Goal: Task Accomplishment & Management: Use online tool/utility

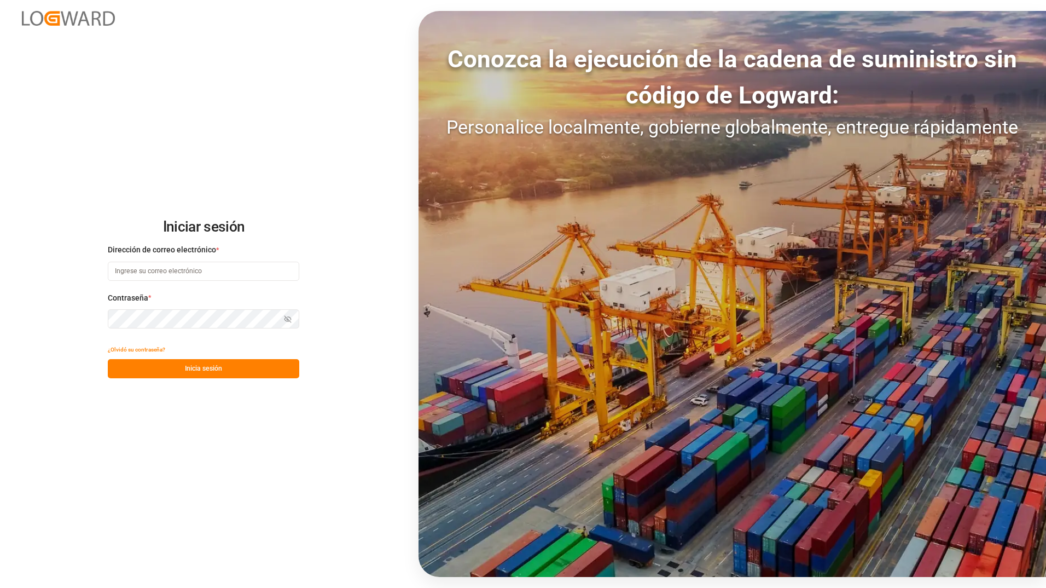
type input "ezequiel.lagos@compo-expert.com"
click at [256, 375] on button "Inicia sesión" at bounding box center [204, 368] width 192 height 19
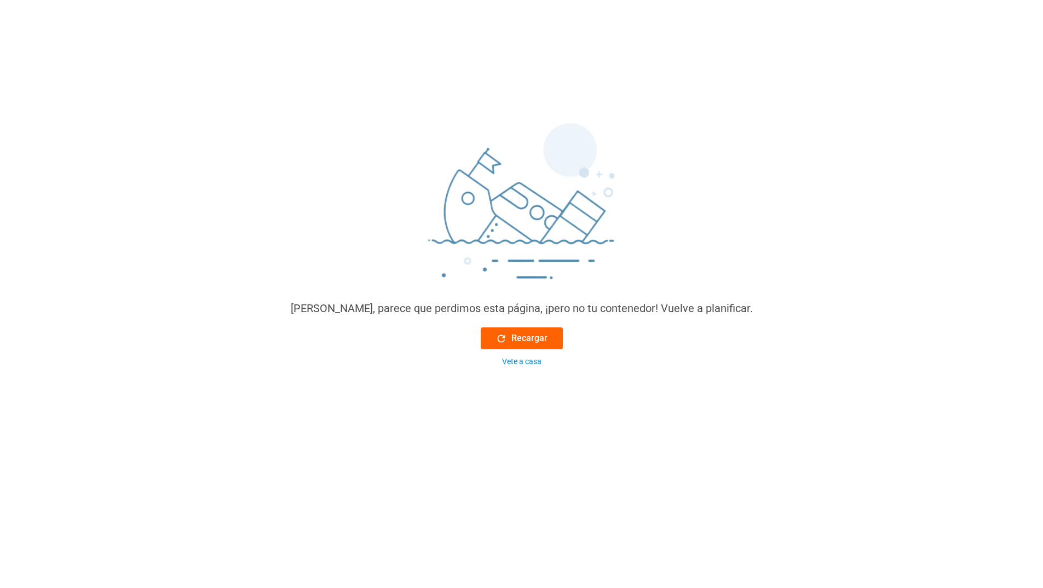
click at [516, 339] on font "Recargar" at bounding box center [529, 338] width 36 height 13
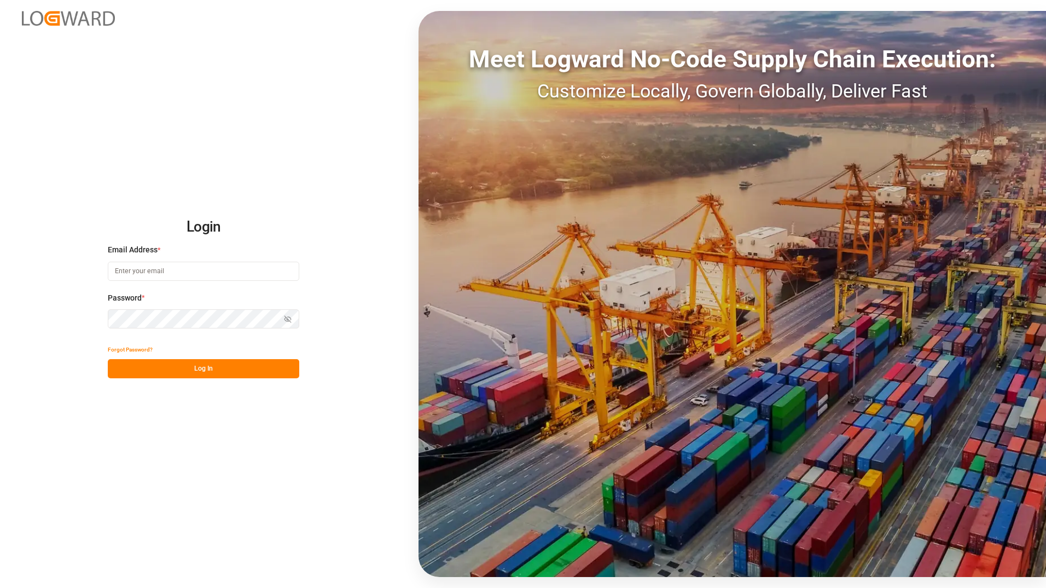
type input "[PERSON_NAME][EMAIL_ADDRESS][DOMAIN_NAME]"
click at [203, 367] on button "Log In" at bounding box center [204, 368] width 192 height 19
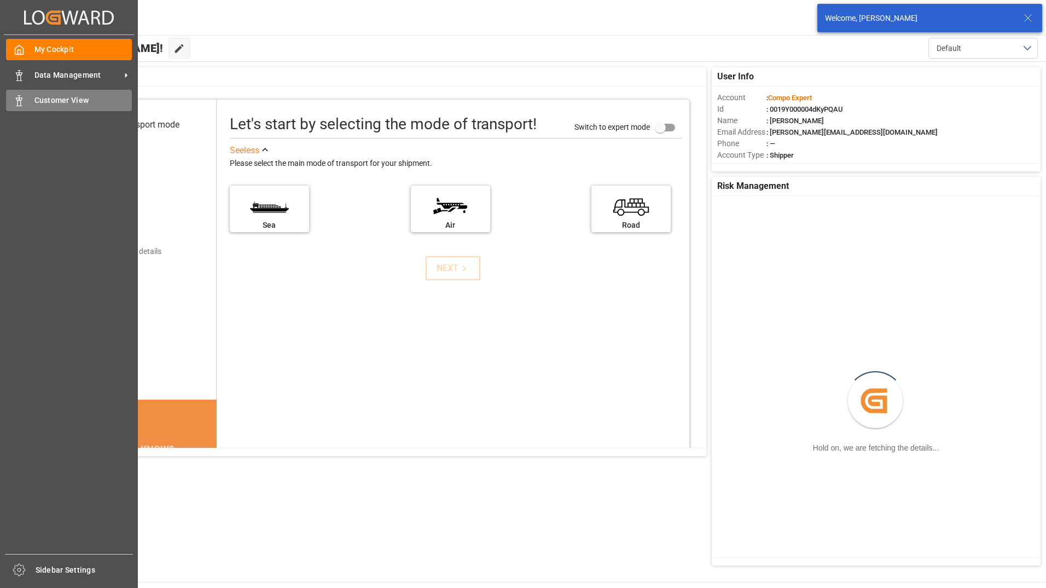
click at [20, 96] on icon at bounding box center [19, 100] width 11 height 11
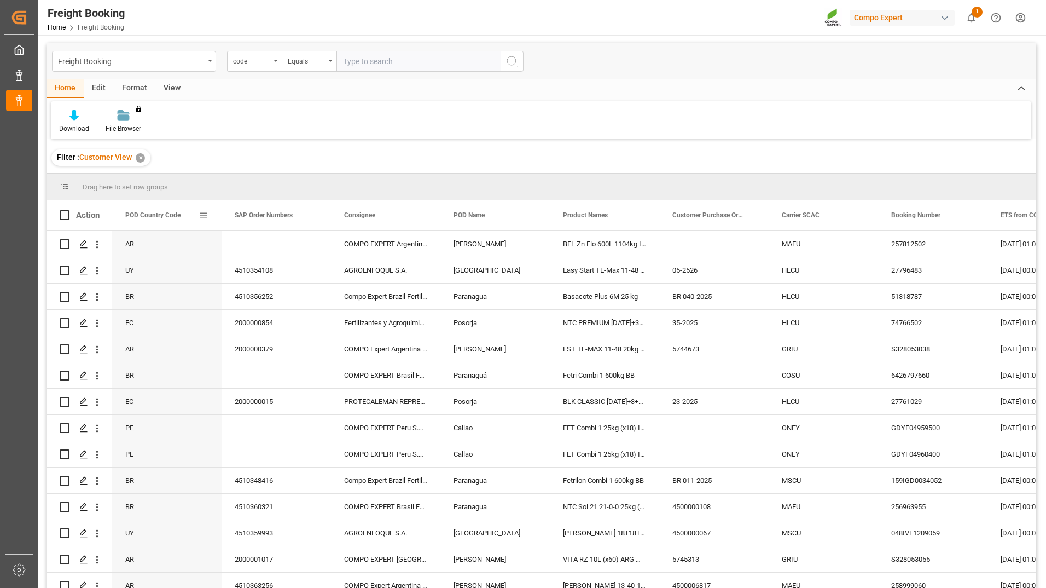
click at [170, 210] on div "POD Country Code" at bounding box center [161, 215] width 73 height 31
click at [201, 218] on span at bounding box center [204, 215] width 10 height 10
click at [230, 316] on span "Group by POD Country Code" at bounding box center [263, 320] width 103 height 21
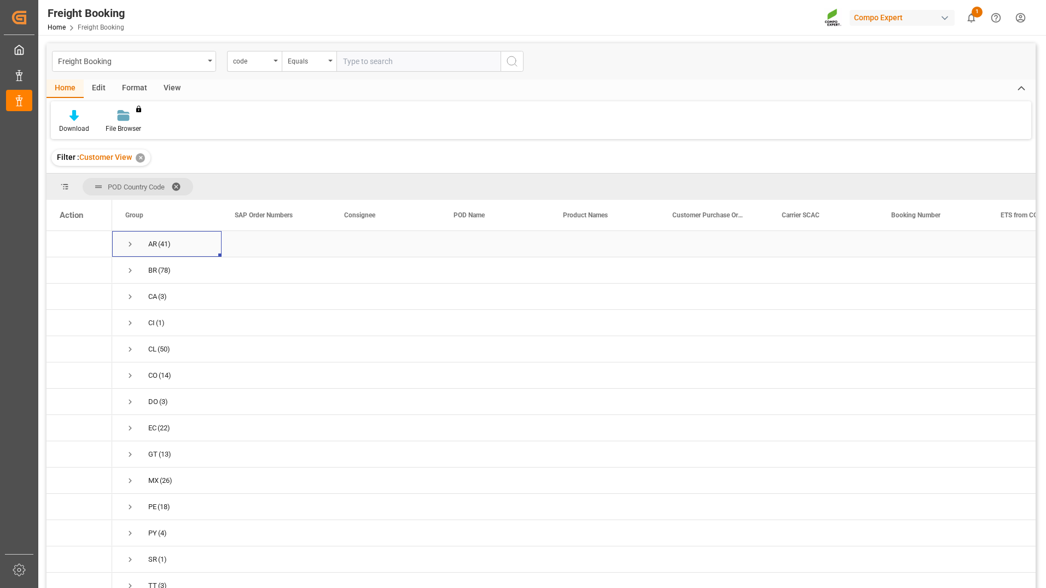
click at [128, 244] on span "Press SPACE to select this row." at bounding box center [130, 244] width 10 height 10
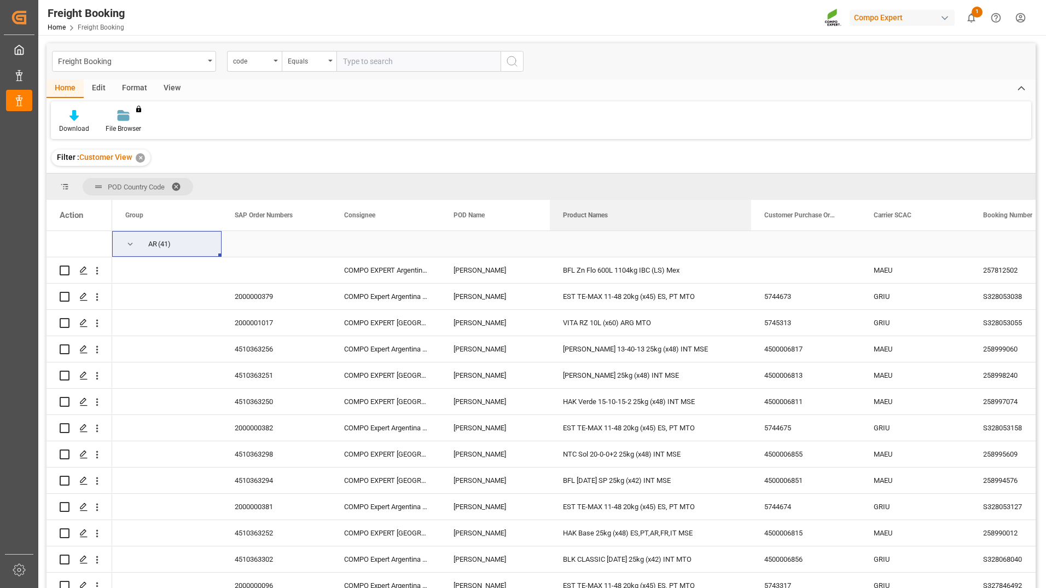
drag, startPoint x: 659, startPoint y: 219, endPoint x: 754, endPoint y: 234, distance: 96.4
click at [754, 234] on div "Action Group SAP Order Numbers Consignee" at bounding box center [541, 397] width 989 height 395
click at [637, 398] on div "HAK Verde 15-10-15-2 25kg (x48) INT MSE" at bounding box center [652, 402] width 205 height 26
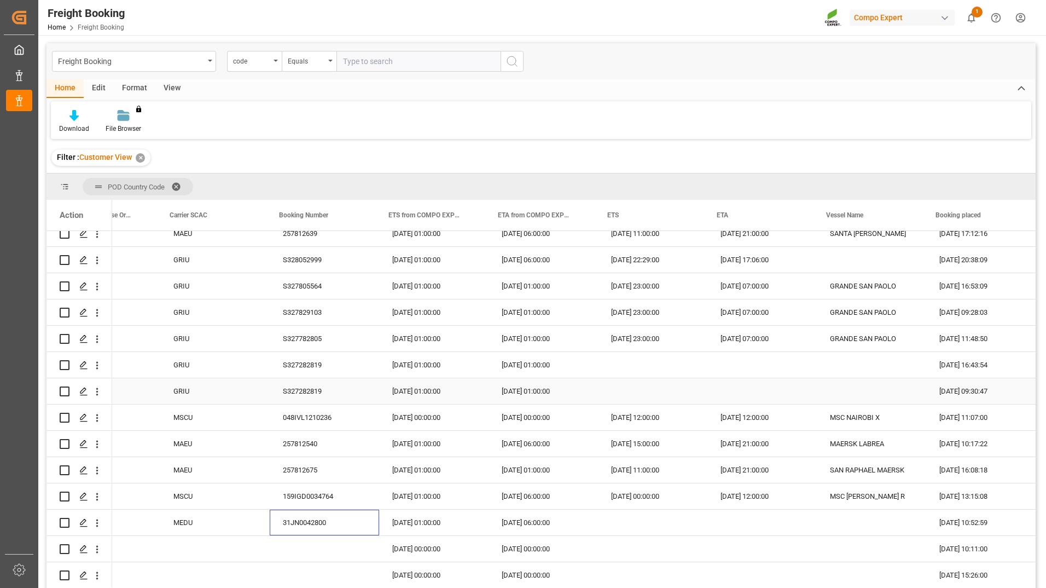
scroll to position [0, 438]
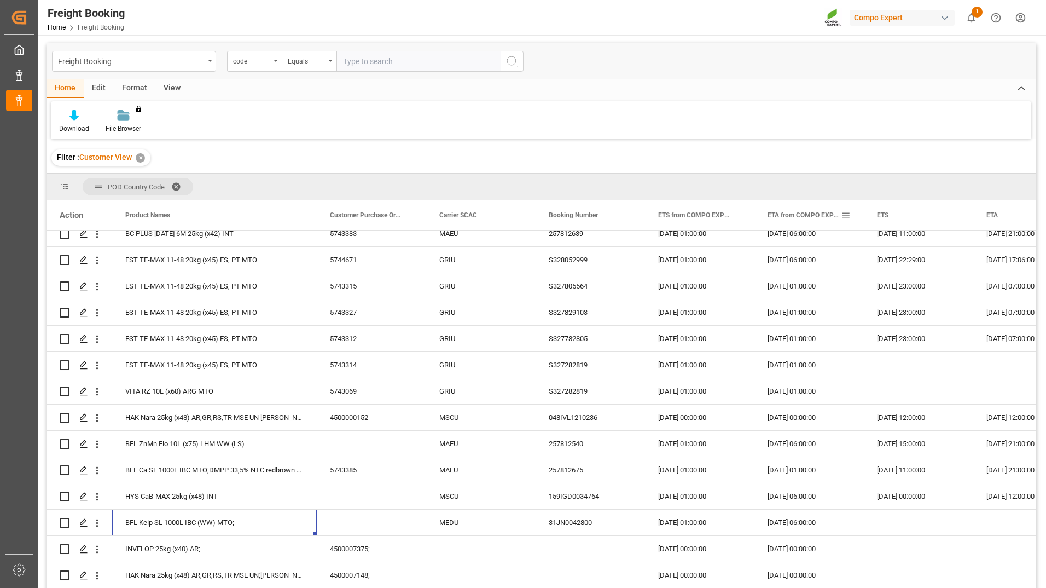
click at [806, 219] on div "ETA from COMPO EXPERT" at bounding box center [804, 215] width 73 height 31
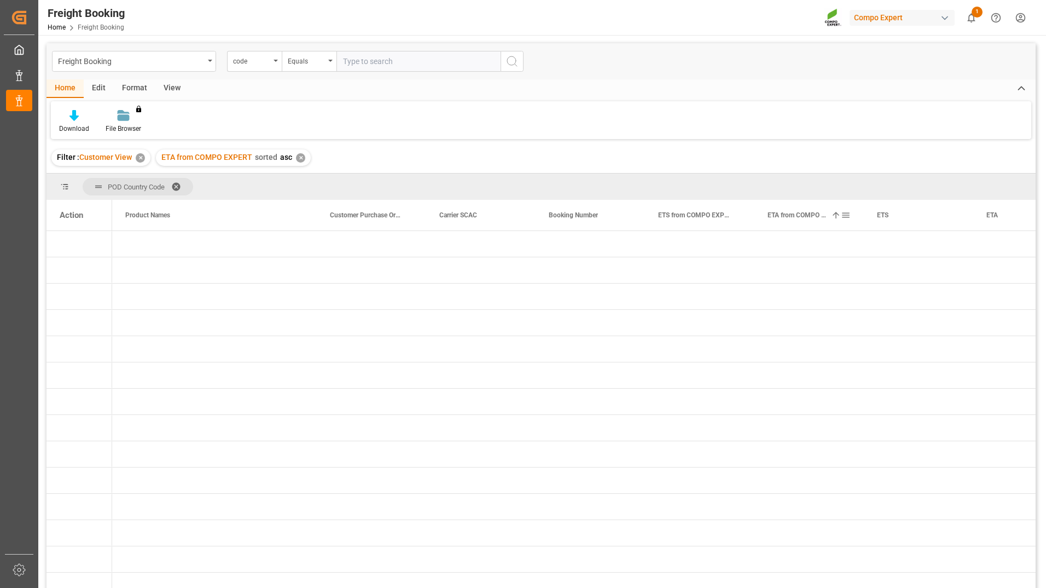
click at [832, 215] on span at bounding box center [836, 215] width 10 height 10
click at [849, 218] on span at bounding box center [846, 215] width 10 height 10
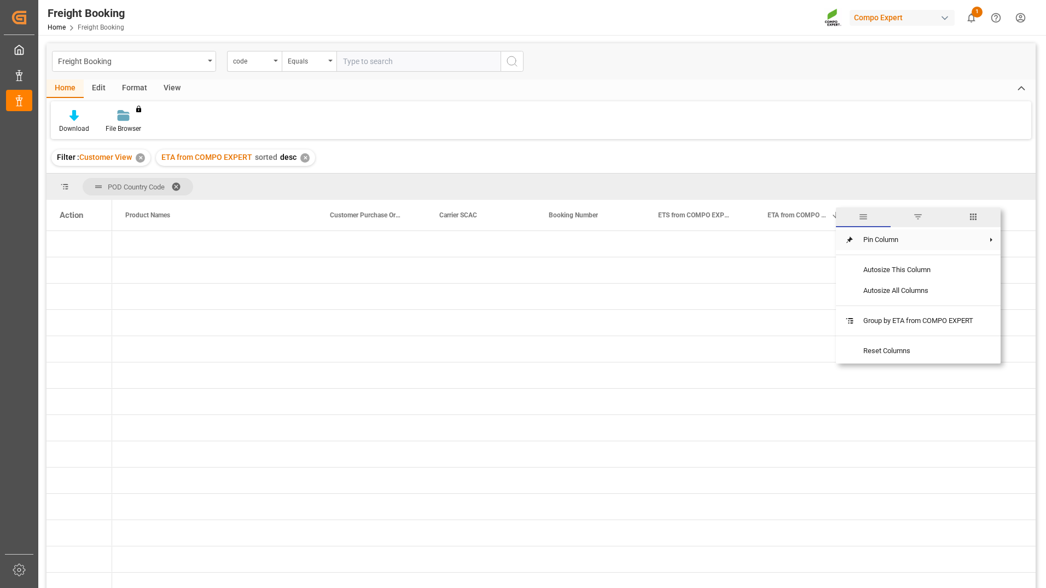
click at [997, 242] on span at bounding box center [992, 240] width 10 height 10
click at [803, 291] on span "No Pin" at bounding box center [804, 285] width 46 height 21
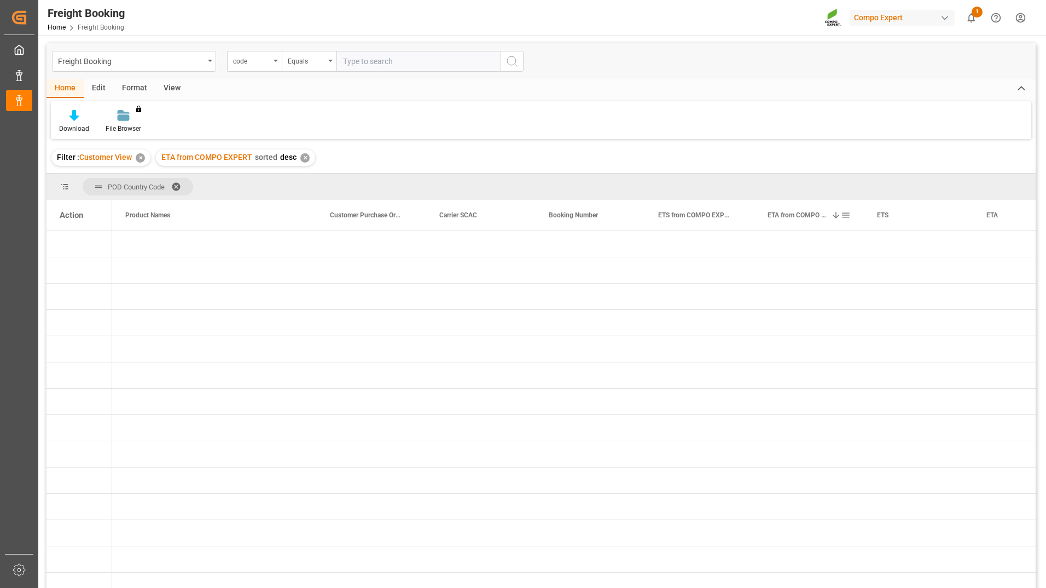
click at [836, 212] on span at bounding box center [836, 215] width 10 height 10
click at [173, 184] on span at bounding box center [180, 187] width 18 height 10
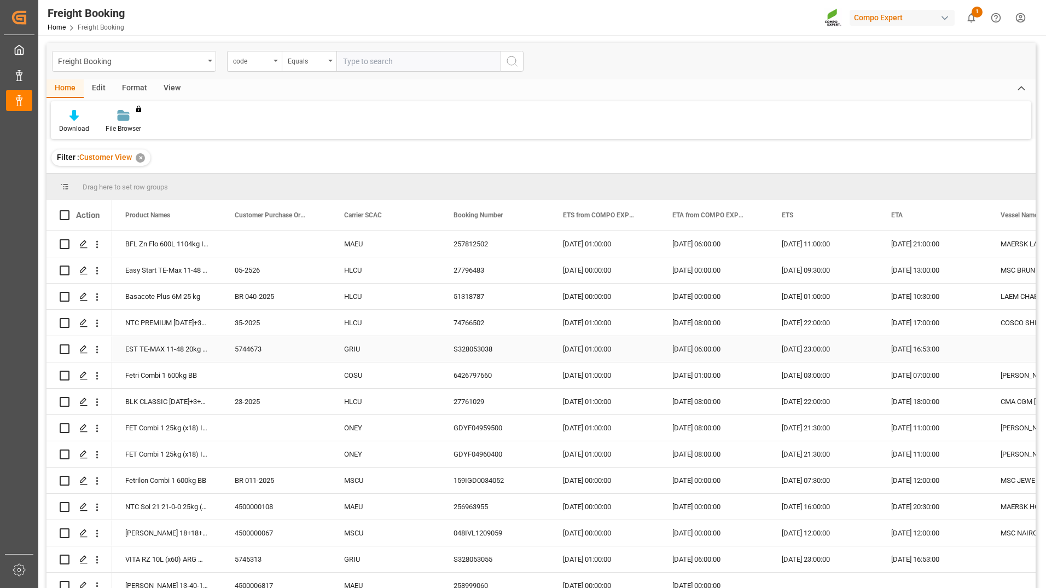
click at [228, 337] on div "5744673" at bounding box center [276, 349] width 109 height 26
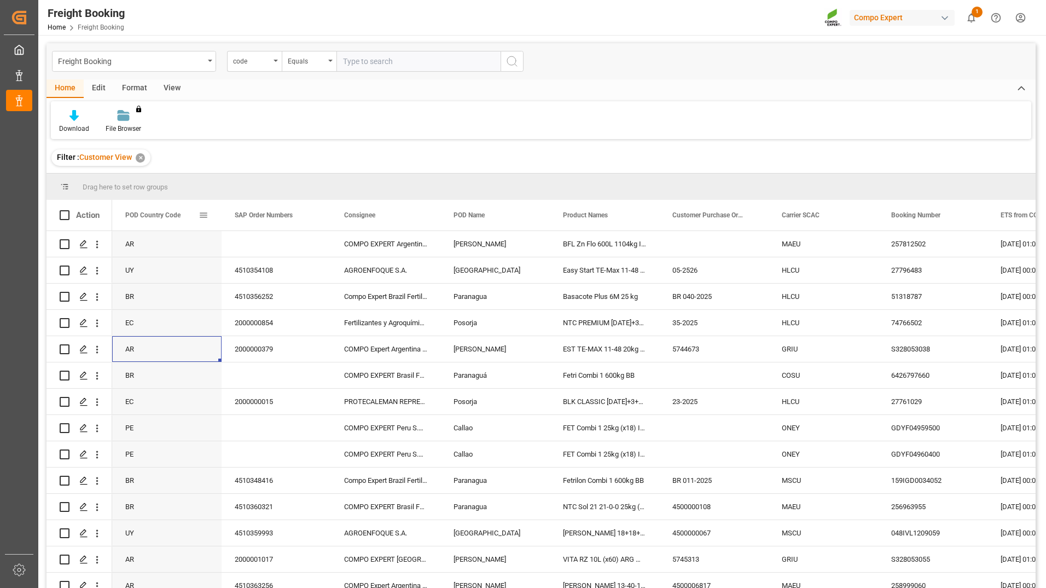
click at [205, 215] on span at bounding box center [204, 215] width 10 height 10
click at [251, 322] on span "Group by POD Country Code" at bounding box center [263, 320] width 103 height 21
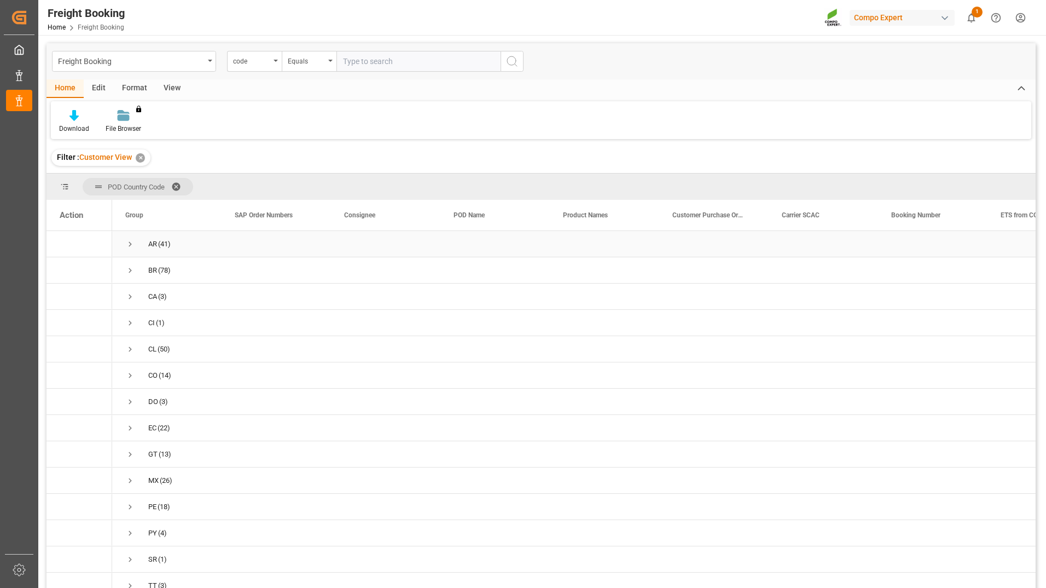
click at [130, 243] on span "Press SPACE to select this row." at bounding box center [130, 244] width 10 height 10
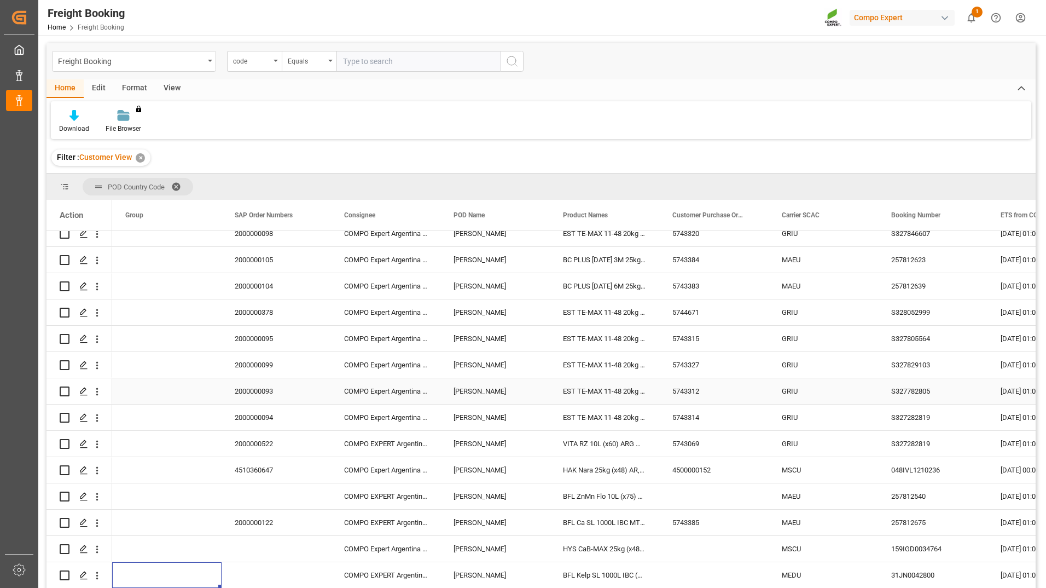
scroll to position [431, 0]
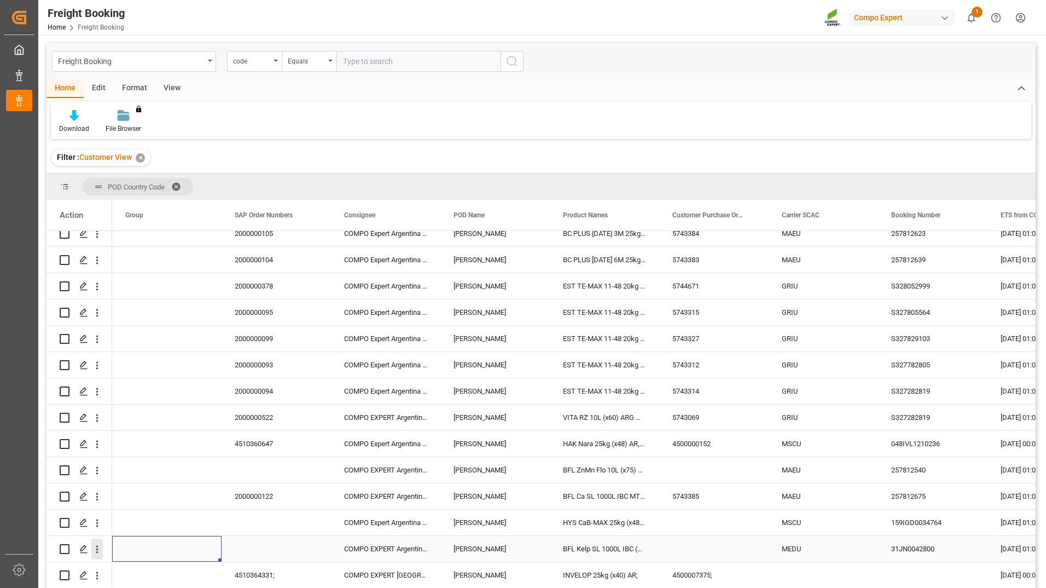
click at [96, 550] on icon "open menu" at bounding box center [96, 548] width 11 height 11
click at [143, 567] on span "Open in new tab" at bounding box center [169, 571] width 100 height 11
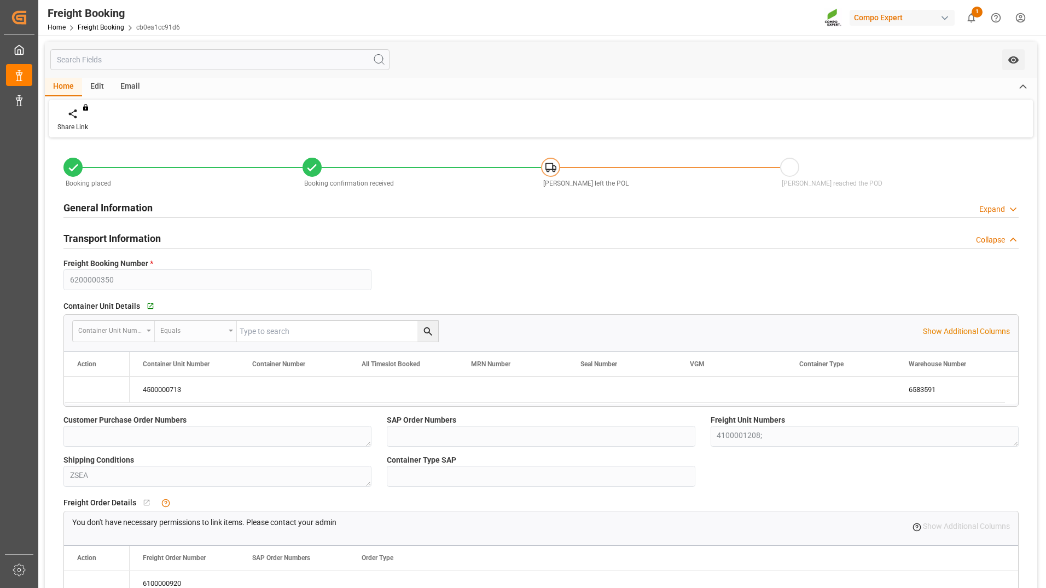
type input "MSC"
type input "Mediterranean Shipping Company"
type input "9785469"
type input "ZACPT"
type input "ARZAE"
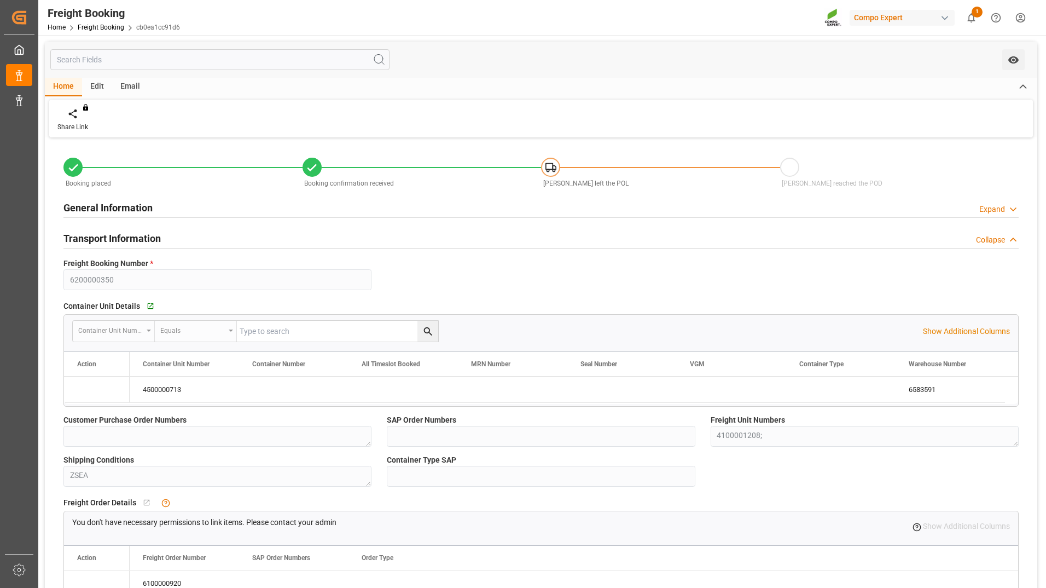
type input "0"
type input "07.08.2025 06:00"
type input "13.08.2025 01:00"
type input "10.09.2025 06:00"
type input "18.07.2025 10:50"
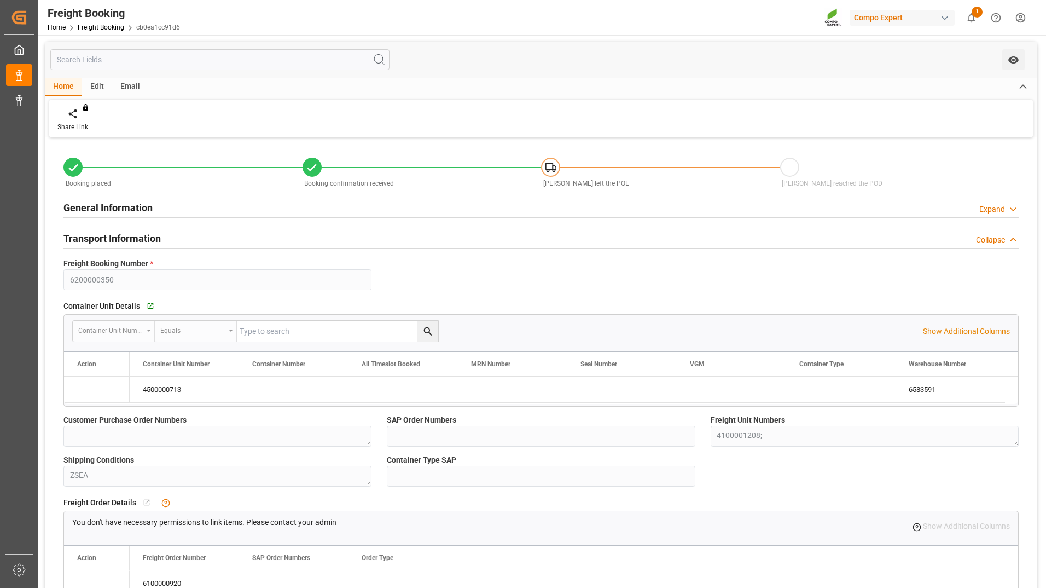
type input "18.07.2025 10:52"
type input "06.08.2025 14:21"
type input "26.08.2025 19:35"
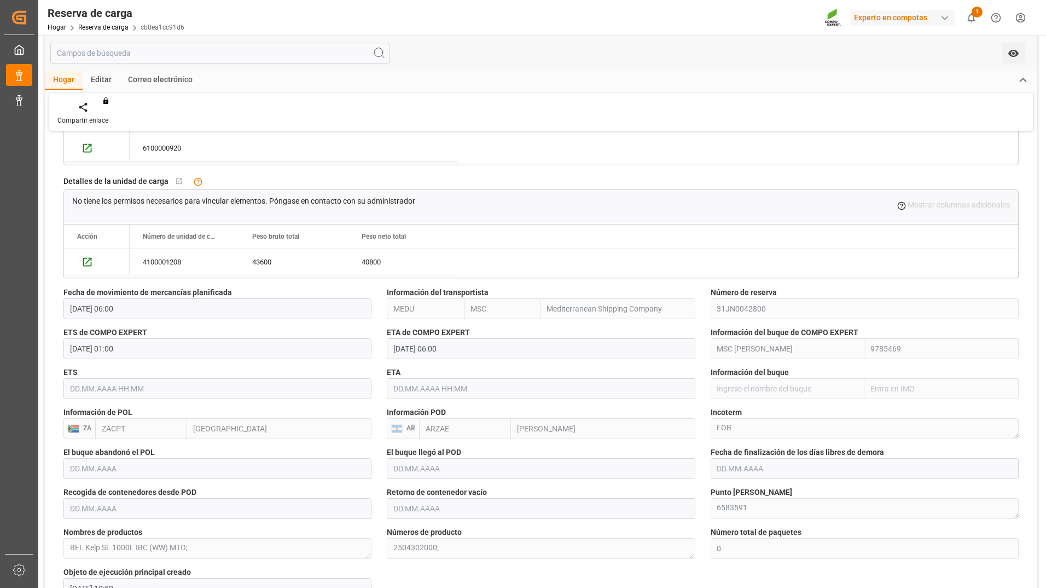
scroll to position [438, 0]
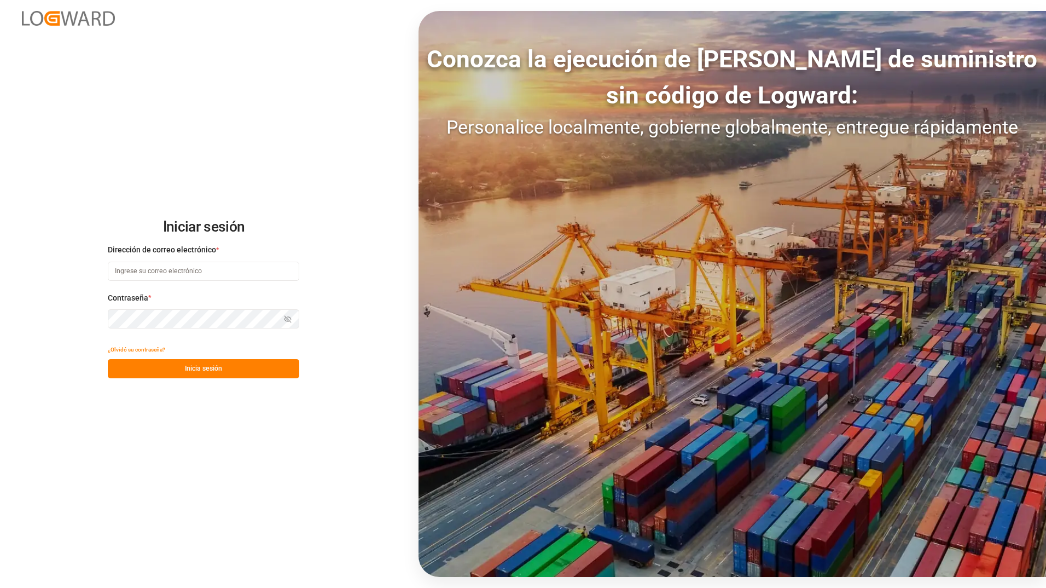
type input "ezequiel.lagos@compo-expert.com"
click at [181, 374] on button "Inicia sesión" at bounding box center [204, 368] width 192 height 19
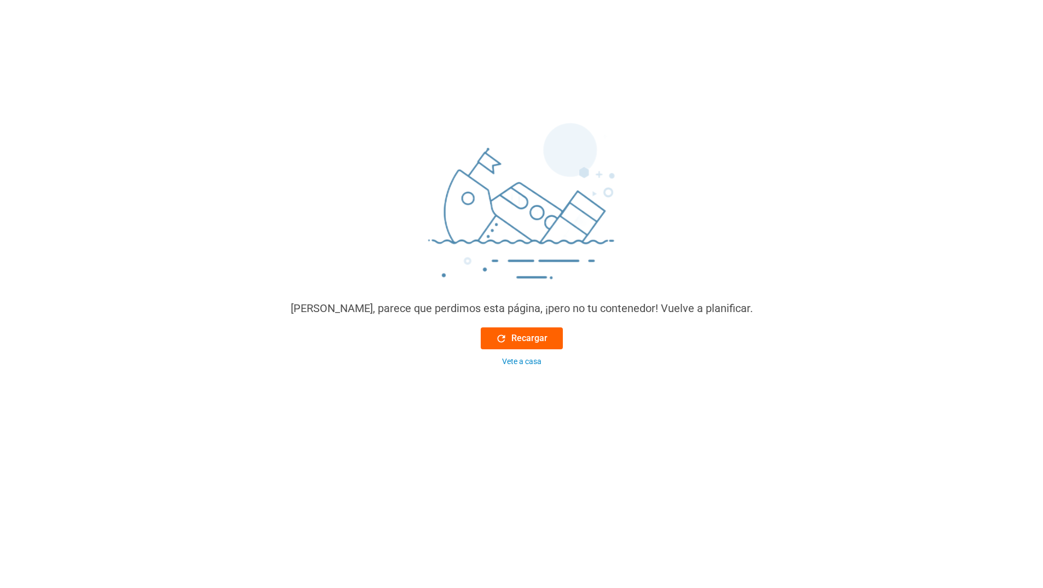
click at [522, 334] on font "Recargar" at bounding box center [529, 338] width 36 height 13
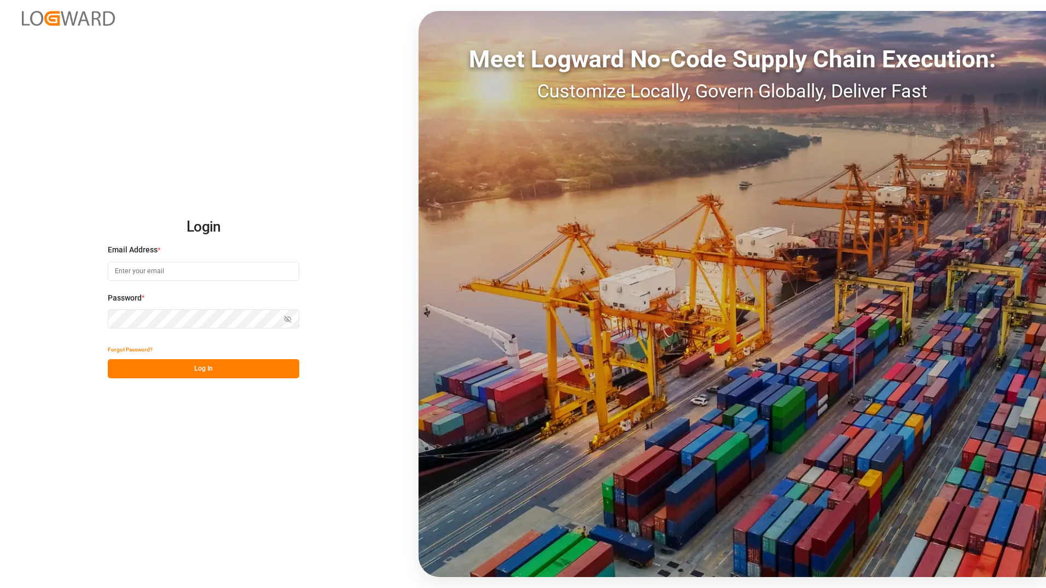
type input "[PERSON_NAME][EMAIL_ADDRESS][DOMAIN_NAME]"
click at [227, 372] on button "Log In" at bounding box center [204, 368] width 192 height 19
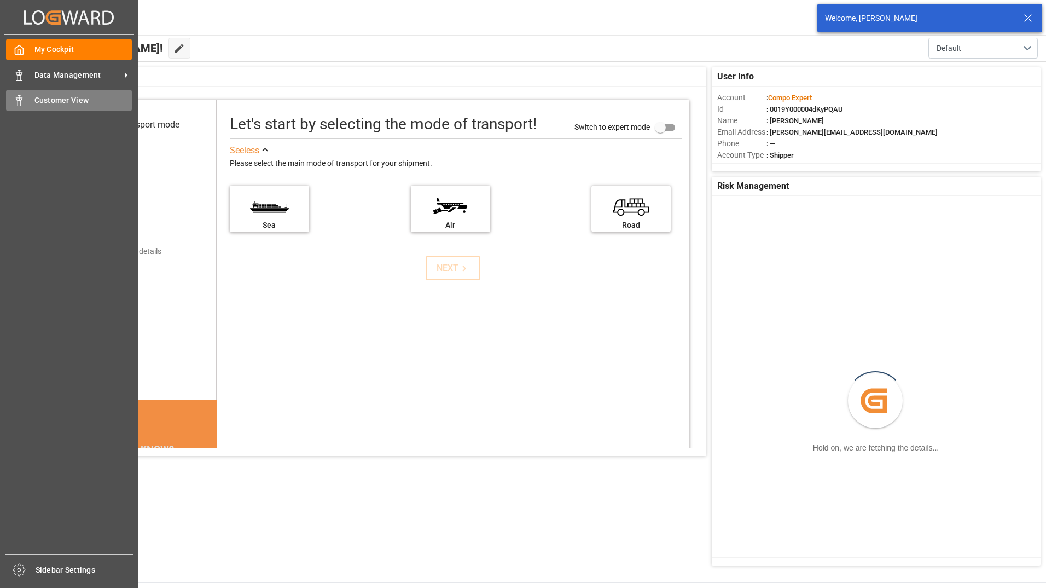
click at [24, 102] on icon at bounding box center [19, 100] width 11 height 11
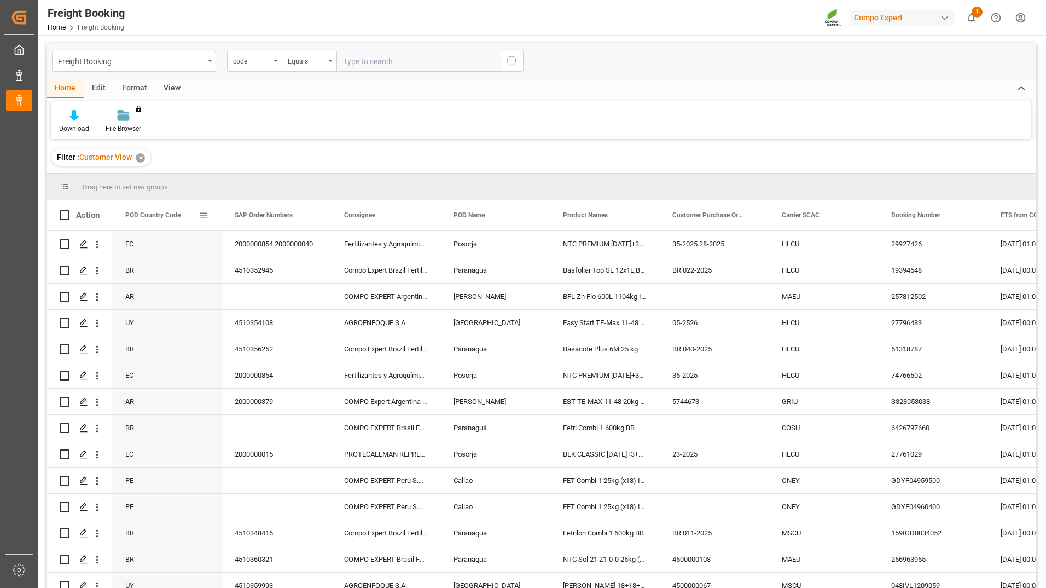
click at [204, 214] on span at bounding box center [204, 215] width 10 height 10
click at [238, 323] on span "Group by POD Country Code" at bounding box center [263, 320] width 103 height 21
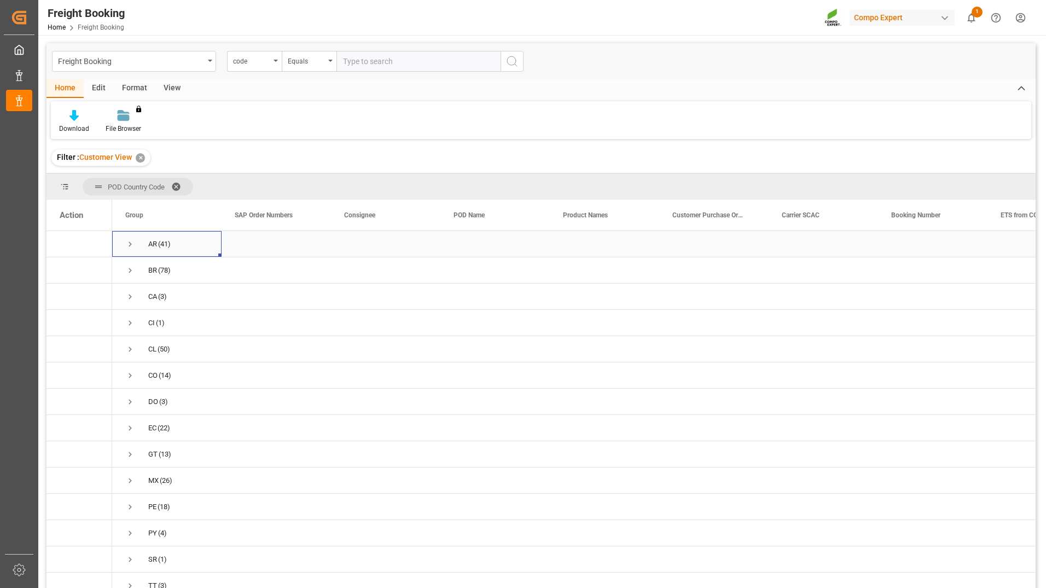
click at [131, 241] on span "Press SPACE to select this row." at bounding box center [130, 244] width 10 height 10
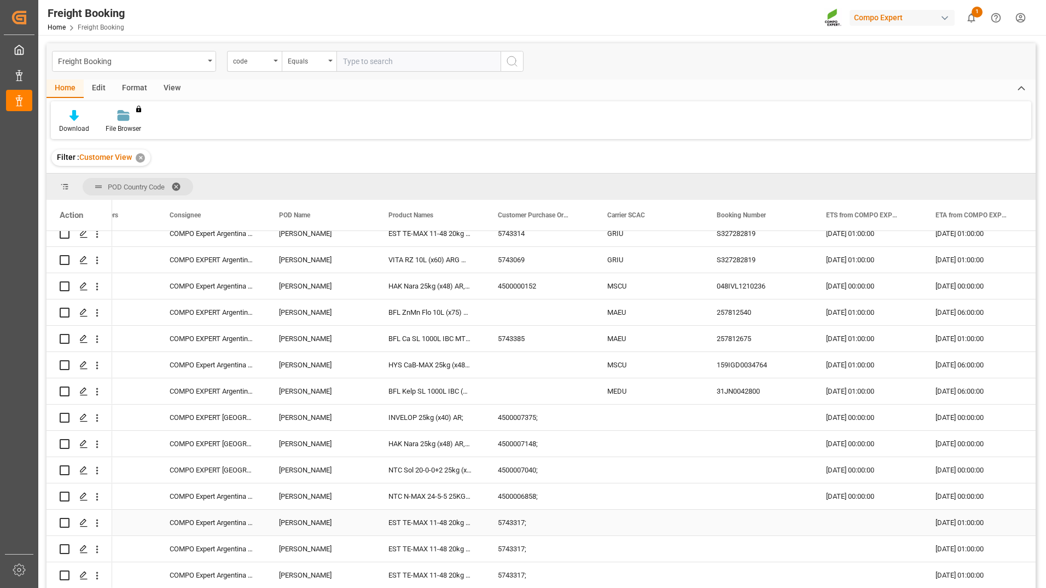
scroll to position [825, 0]
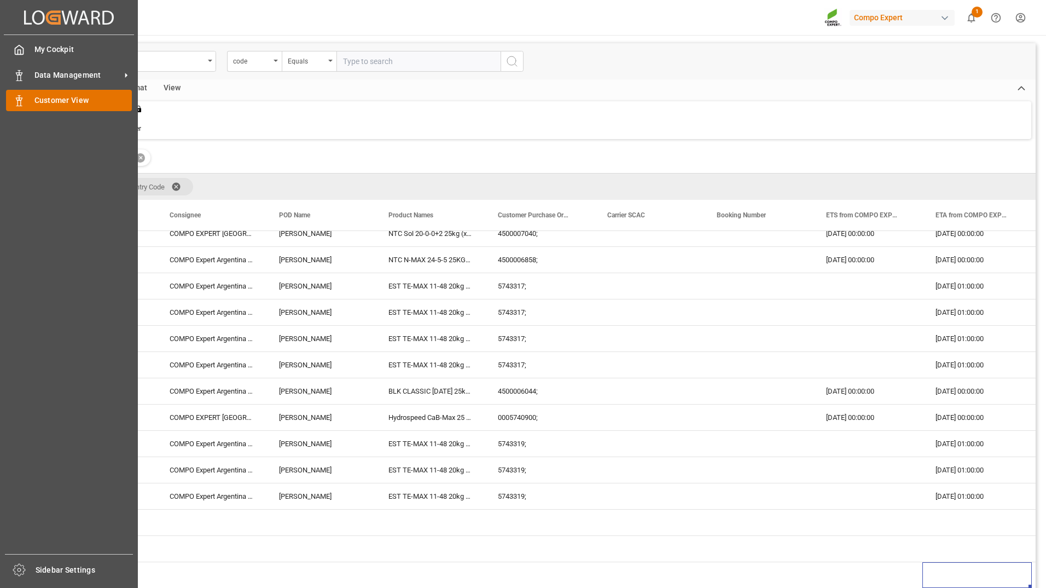
click at [25, 103] on div "Customer View Customer View" at bounding box center [69, 100] width 126 height 21
click at [73, 73] on span "Data Management" at bounding box center [77, 75] width 86 height 11
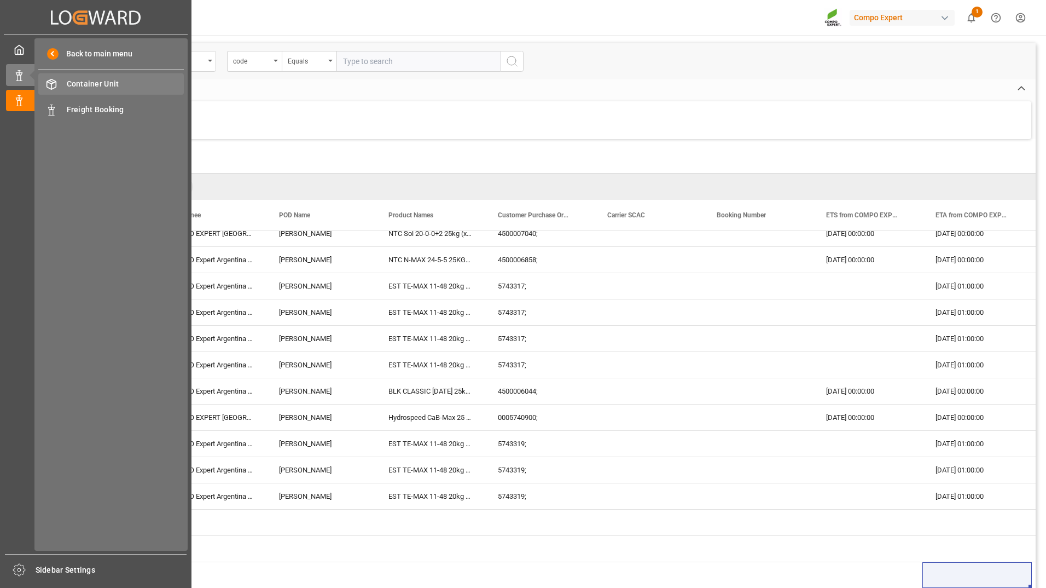
click at [119, 85] on span "Container Unit" at bounding box center [126, 83] width 118 height 11
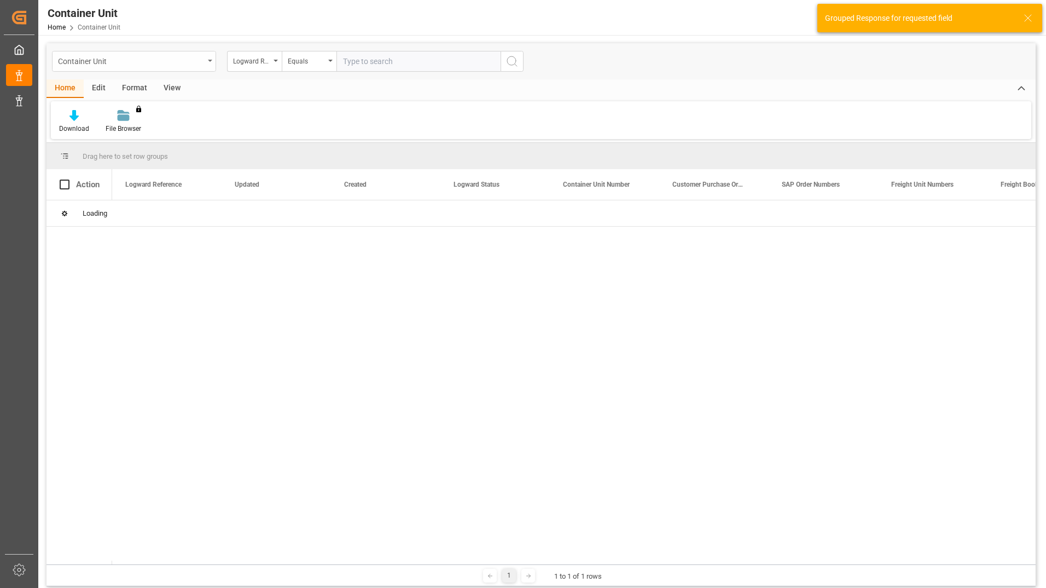
click at [90, 57] on div "Container Unit" at bounding box center [131, 61] width 146 height 14
click at [108, 90] on input "text" at bounding box center [134, 87] width 154 height 18
type input "6200000264"
drag, startPoint x: 120, startPoint y: 86, endPoint x: 14, endPoint y: 75, distance: 106.8
click at [14, 75] on div "Created by potrace 1.15, written by [PERSON_NAME] [DATE]-[DATE] Created by potr…" at bounding box center [523, 294] width 1046 height 588
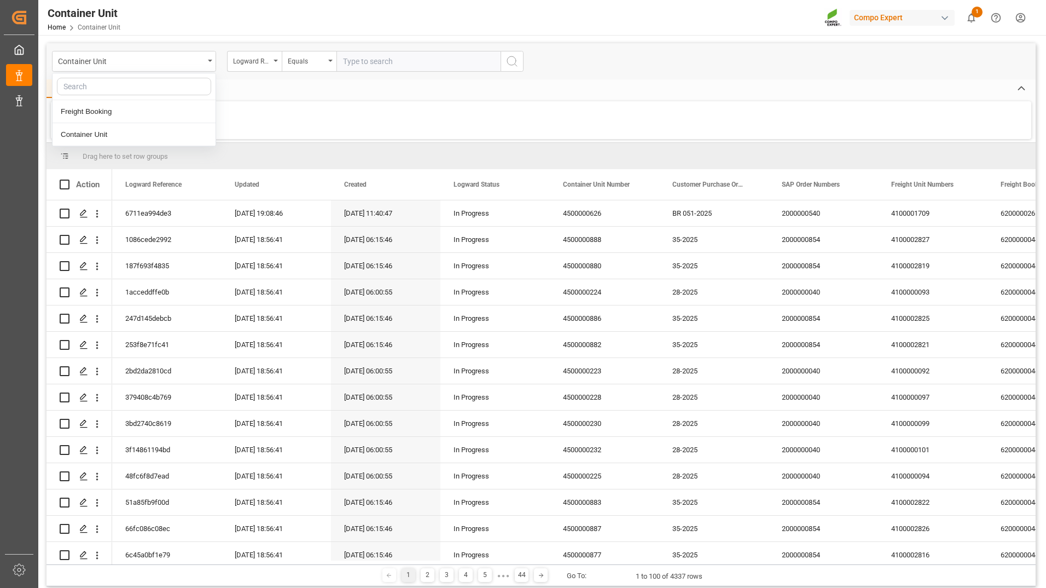
paste input "MRKU0335857"
type input "MRKU0335857"
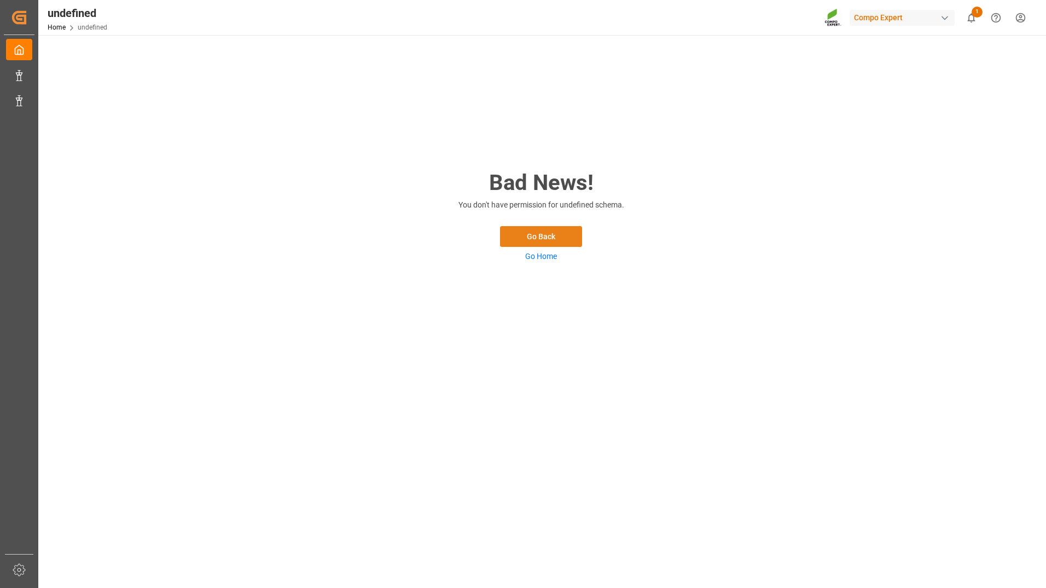
click at [517, 230] on button "Go Back" at bounding box center [541, 236] width 82 height 21
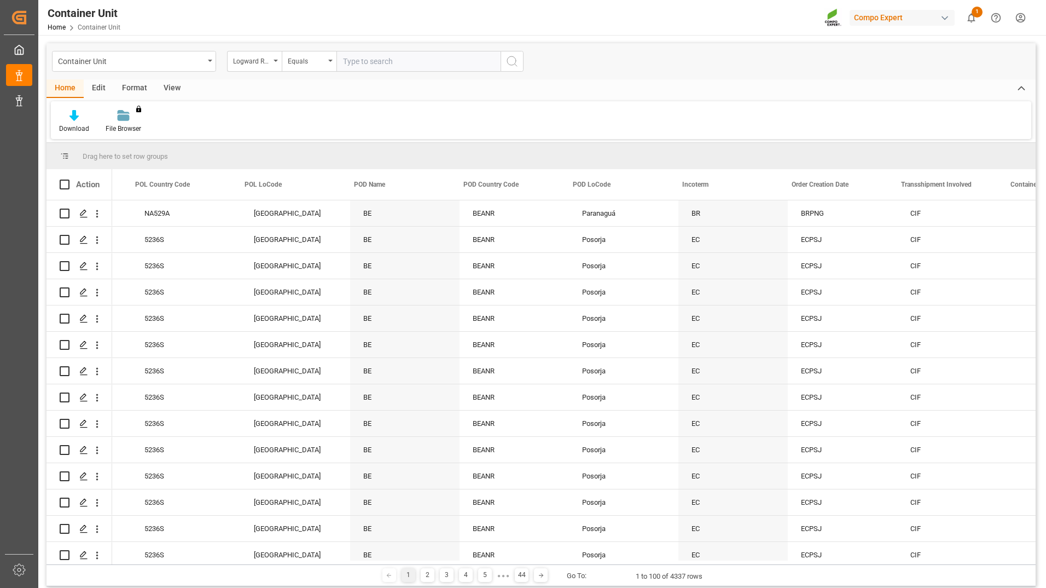
scroll to position [0, 2006]
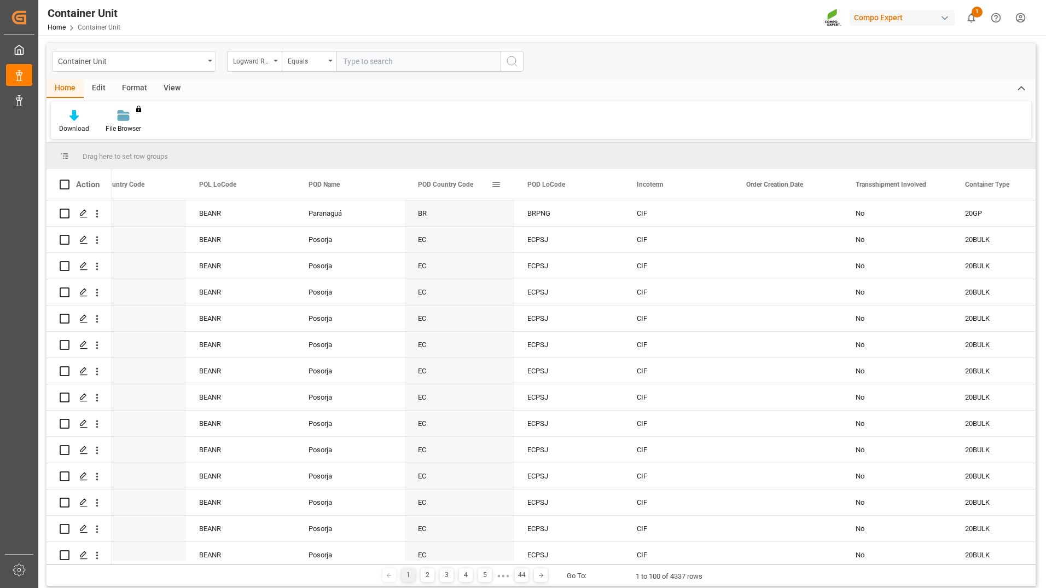
click at [495, 182] on span at bounding box center [496, 185] width 10 height 10
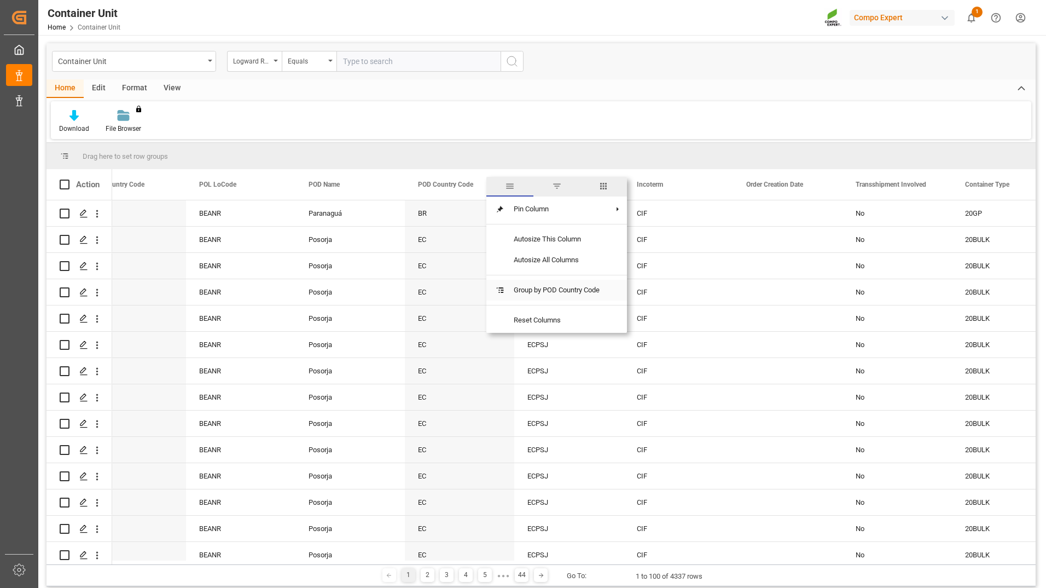
click at [535, 290] on span "Group by POD Country Code" at bounding box center [556, 290] width 103 height 21
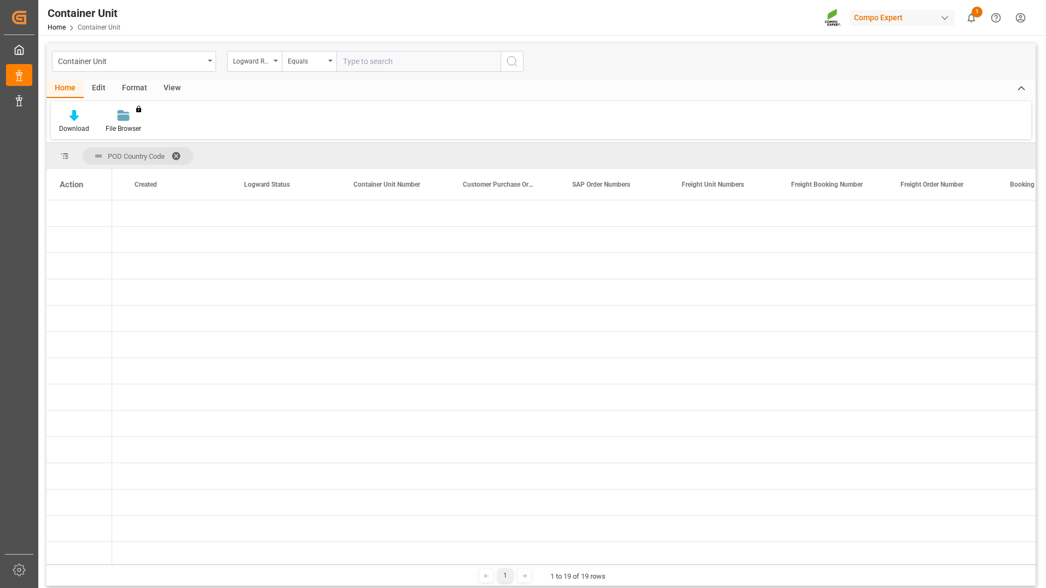
scroll to position [0, 0]
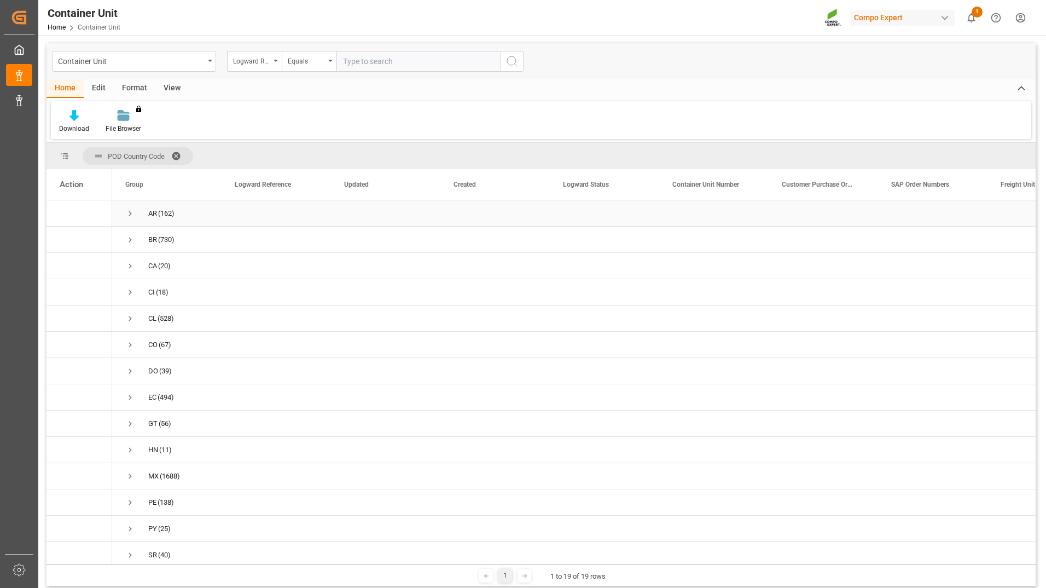
click at [131, 214] on span "Press SPACE to select this row." at bounding box center [130, 214] width 10 height 10
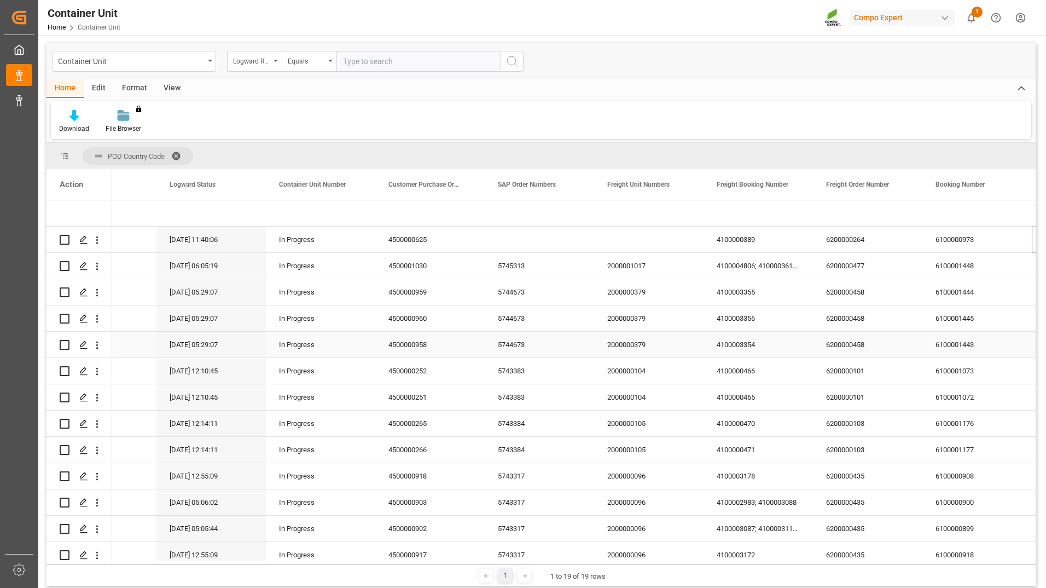
scroll to position [0, 393]
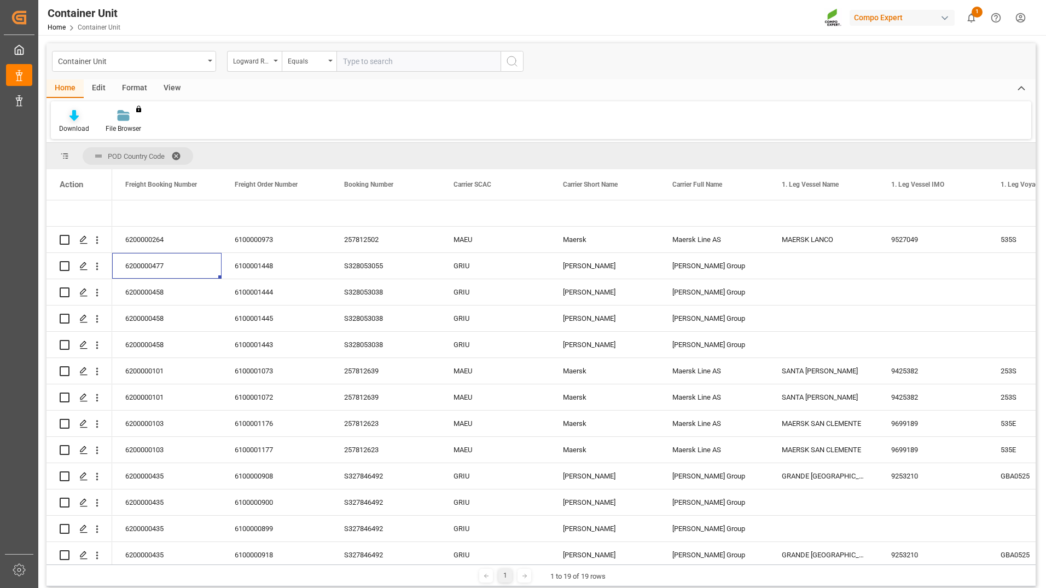
click at [62, 126] on div "Download" at bounding box center [74, 129] width 30 height 10
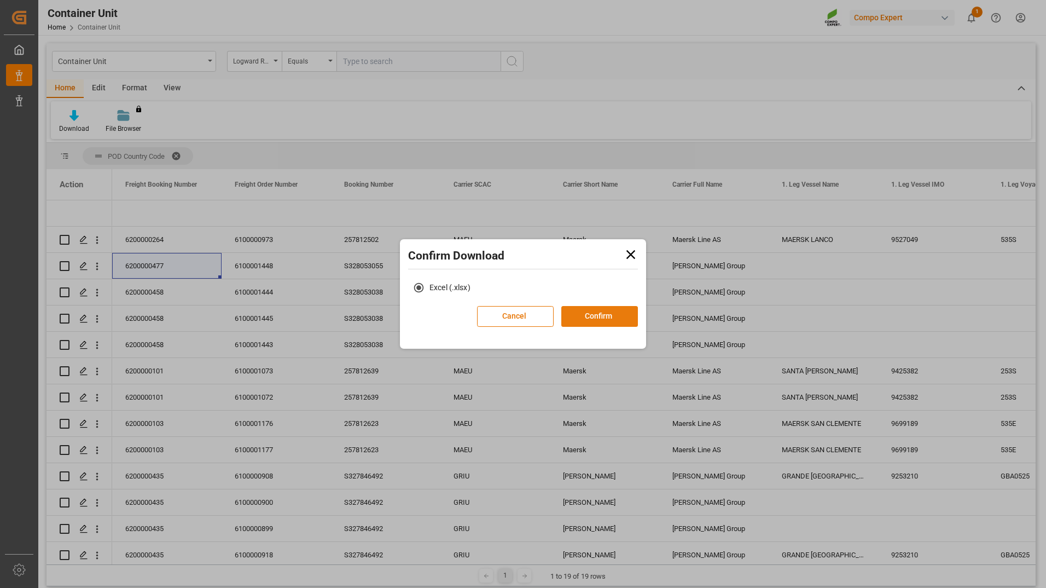
click at [572, 316] on button "Confirm" at bounding box center [599, 316] width 77 height 21
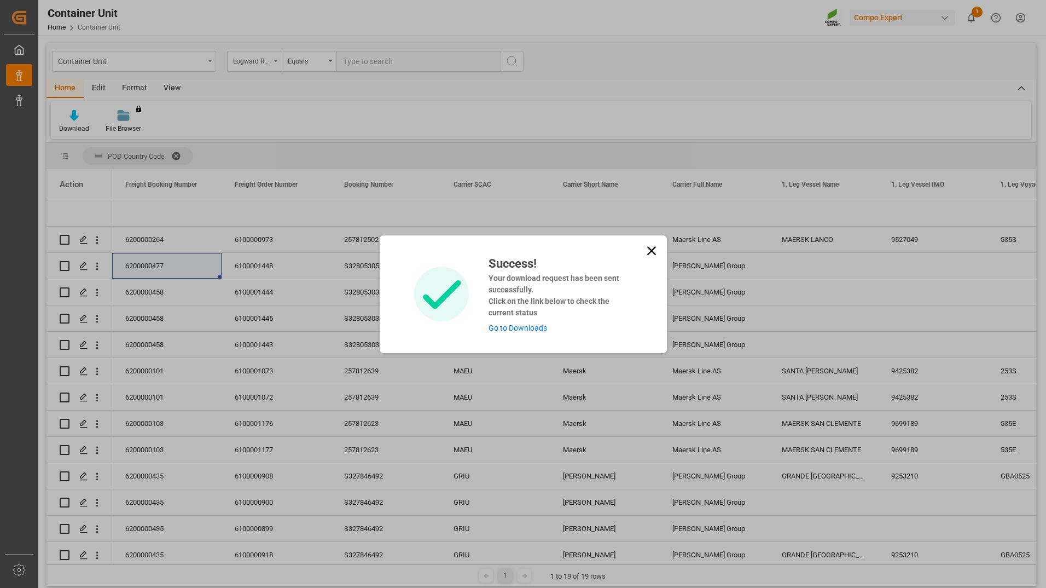
click at [509, 332] on link "Go to Downloads" at bounding box center [518, 327] width 59 height 9
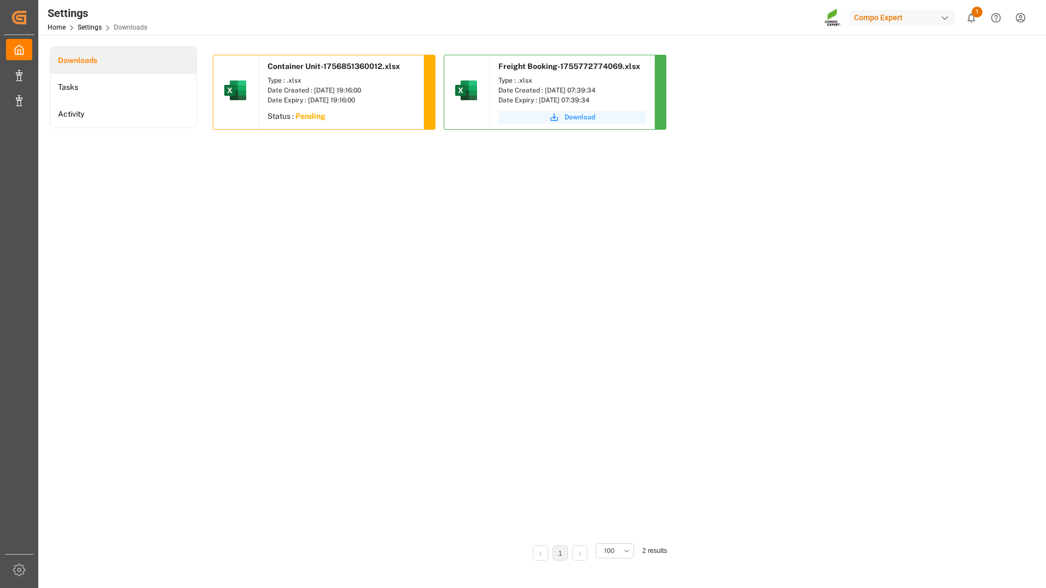
click at [582, 115] on span "Download" at bounding box center [580, 117] width 31 height 10
